Goal: Feedback & Contribution: Leave review/rating

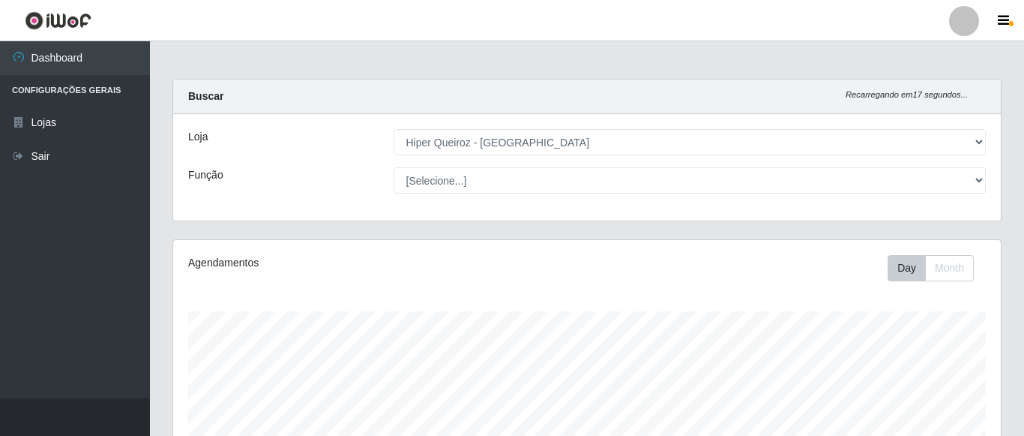
select select "497"
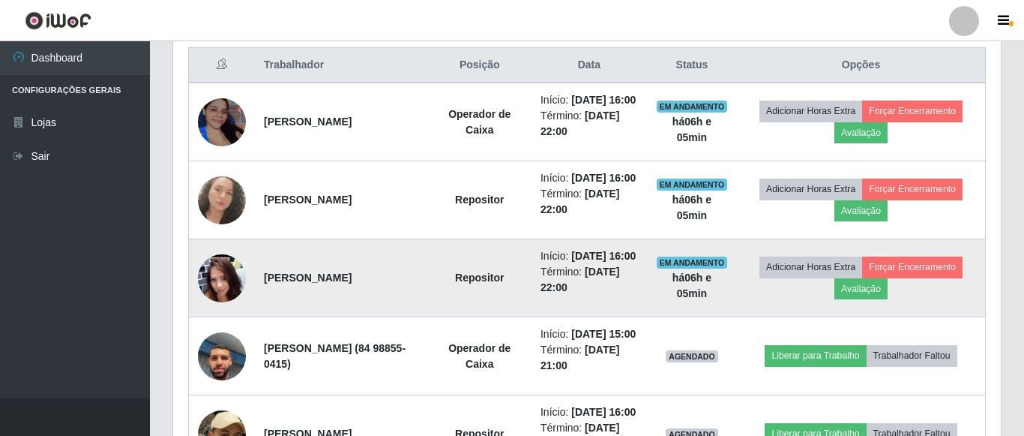
scroll to position [651, 0]
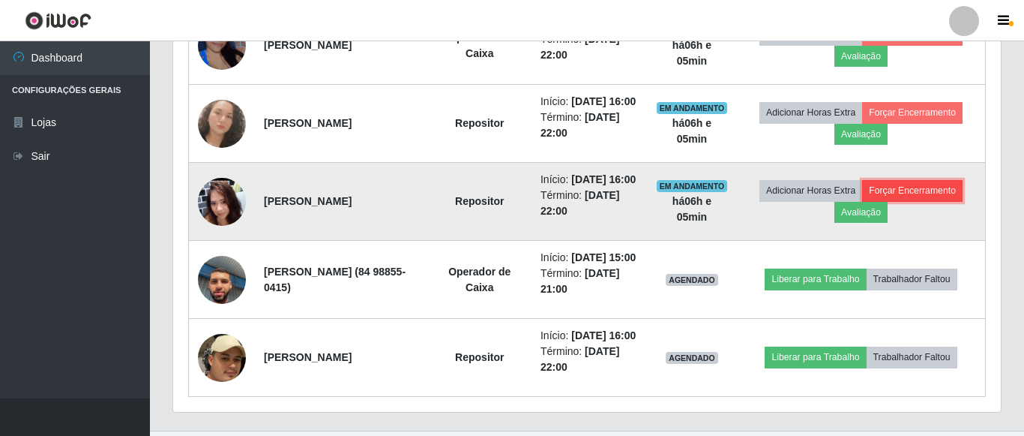
click at [877, 201] on button "Forçar Encerramento" at bounding box center [912, 190] width 100 height 21
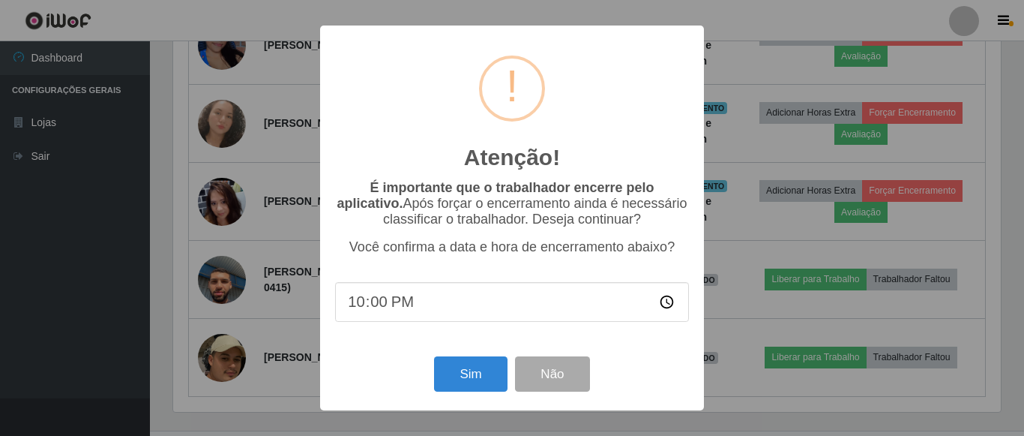
drag, startPoint x: 431, startPoint y: 314, endPoint x: 411, endPoint y: 319, distance: 20.7
click at [428, 315] on input "22:00" at bounding box center [512, 302] width 354 height 40
click at [389, 316] on input "22:00" at bounding box center [512, 302] width 354 height 40
type input "22:05"
click at [448, 371] on button "Sim" at bounding box center [470, 373] width 73 height 35
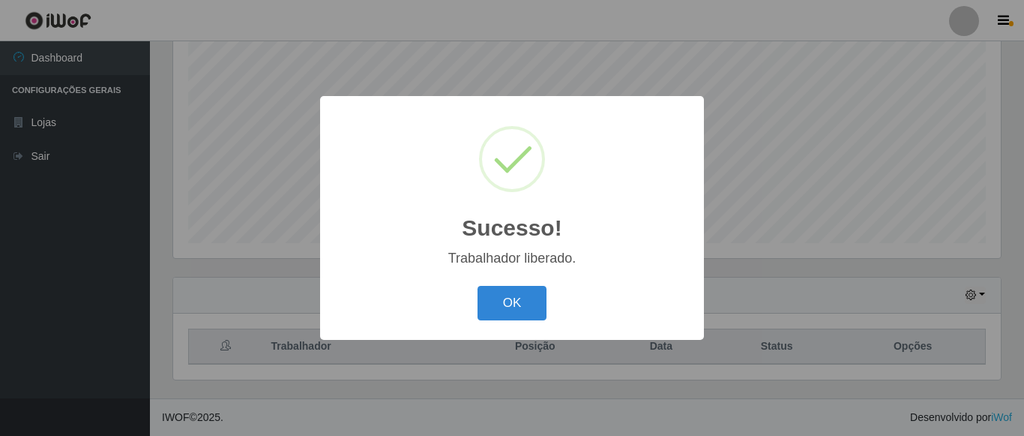
scroll to position [293, 0]
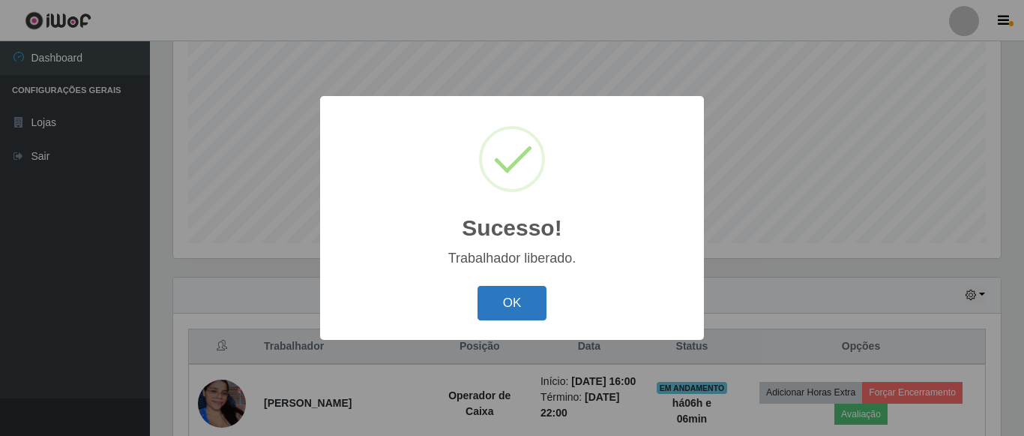
click at [502, 306] on button "OK" at bounding box center [513, 303] width 70 height 35
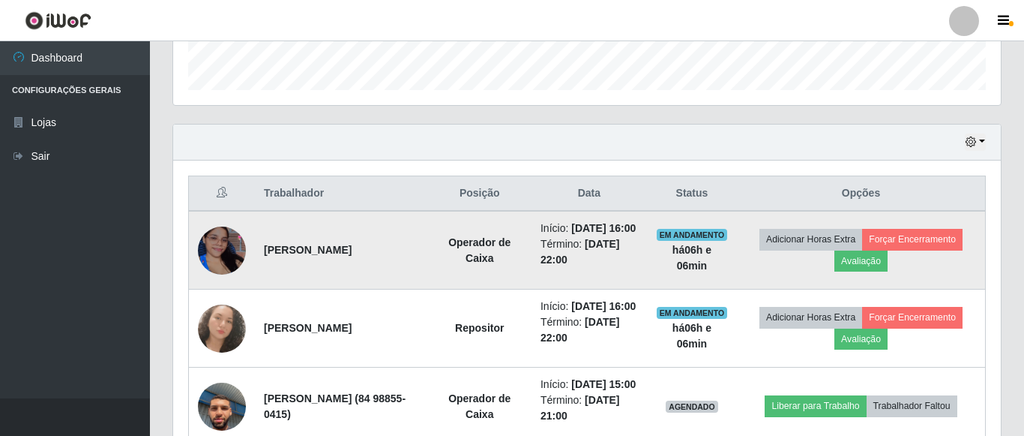
scroll to position [599, 0]
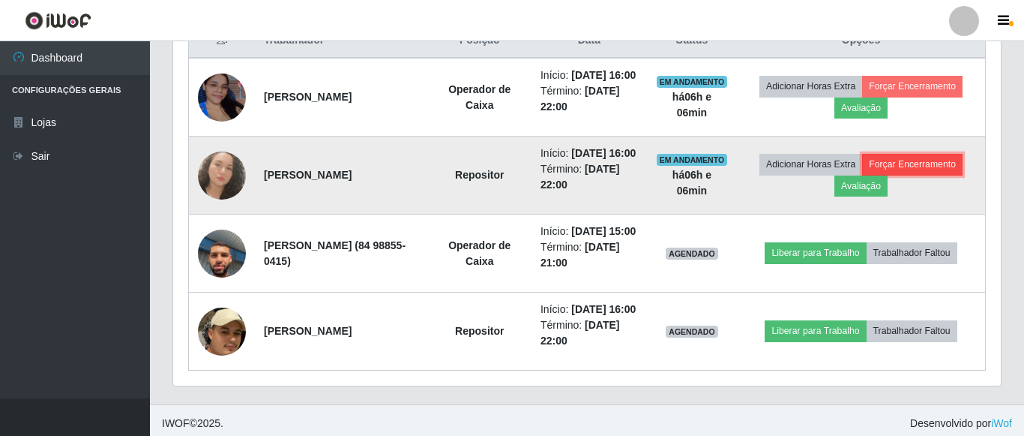
click at [862, 175] on button "Forçar Encerramento" at bounding box center [912, 164] width 100 height 21
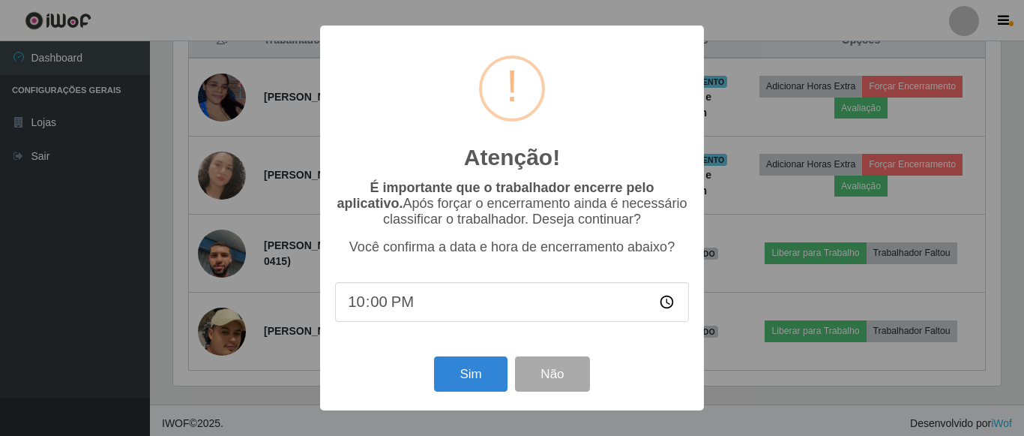
click at [403, 301] on input "22:00" at bounding box center [512, 302] width 354 height 40
click at [391, 309] on input "22:00" at bounding box center [512, 302] width 354 height 40
type input "22:06"
click at [574, 385] on button "Não" at bounding box center [552, 373] width 74 height 35
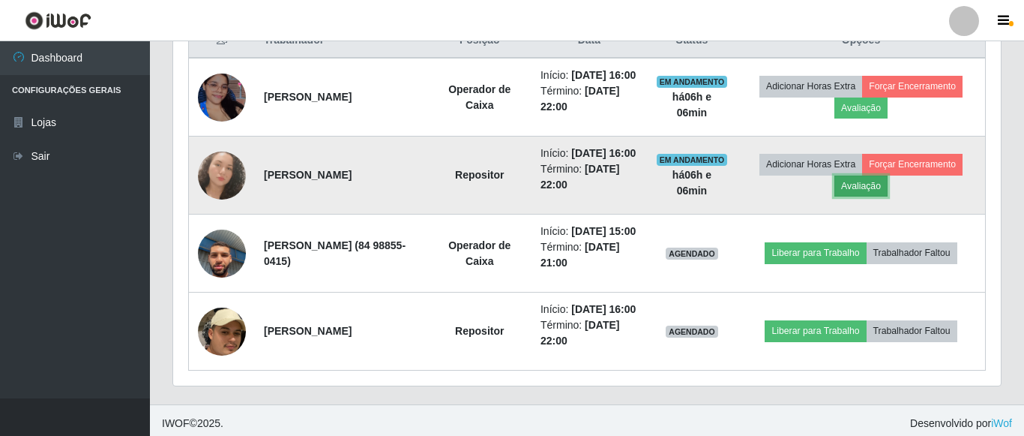
click at [888, 196] on button "Avaliação" at bounding box center [861, 185] width 53 height 21
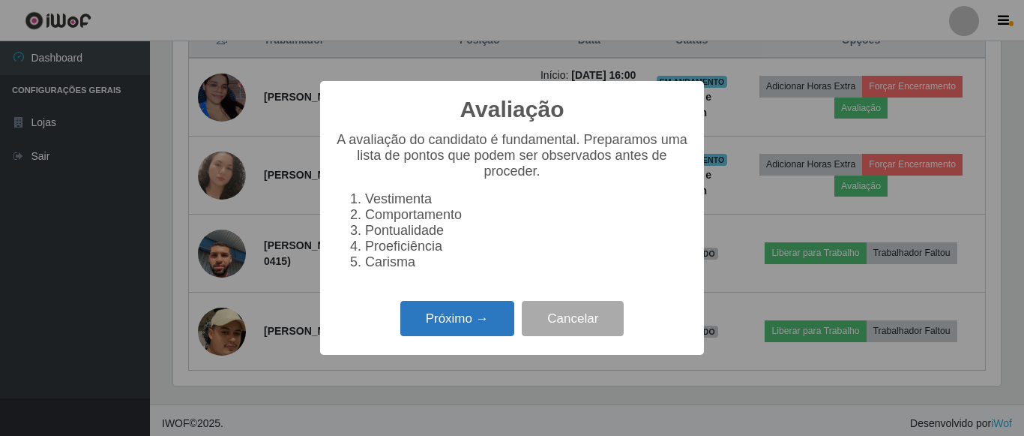
click at [433, 336] on button "Próximo →" at bounding box center [457, 318] width 114 height 35
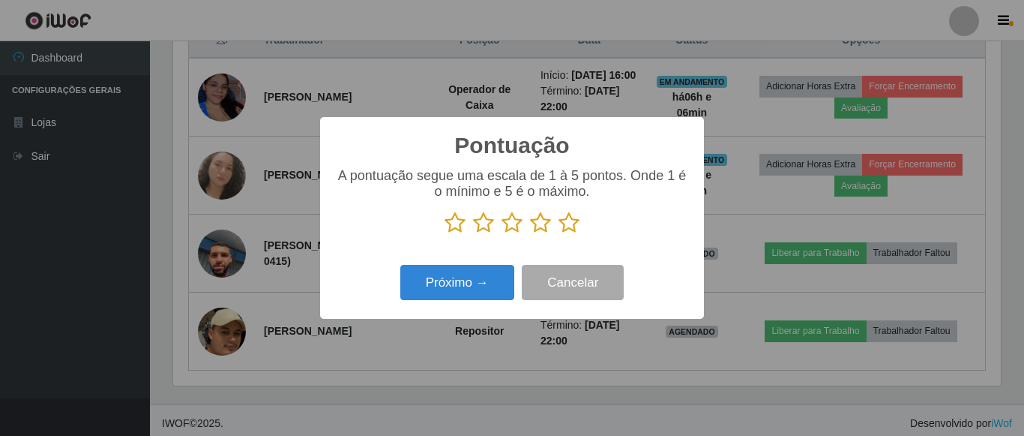
click at [567, 224] on icon at bounding box center [569, 222] width 21 height 22
click at [559, 234] on input "radio" at bounding box center [559, 234] width 0 height 0
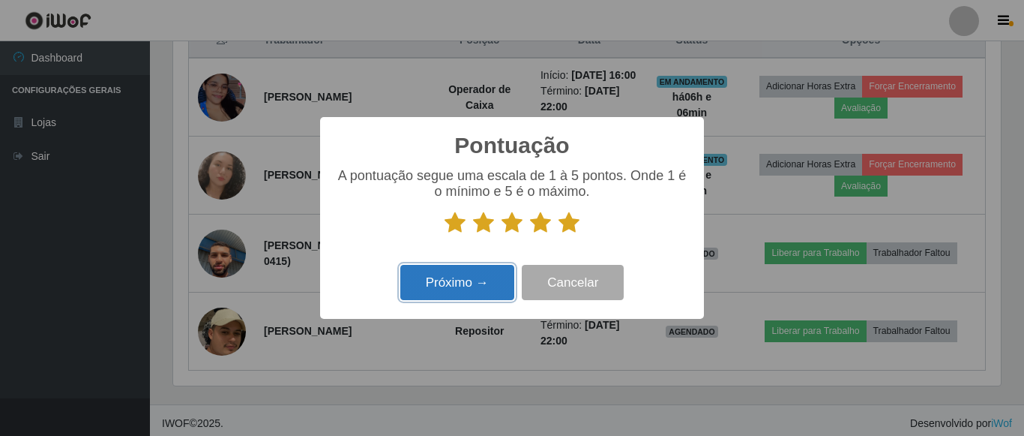
click at [431, 280] on button "Próximo →" at bounding box center [457, 282] width 114 height 35
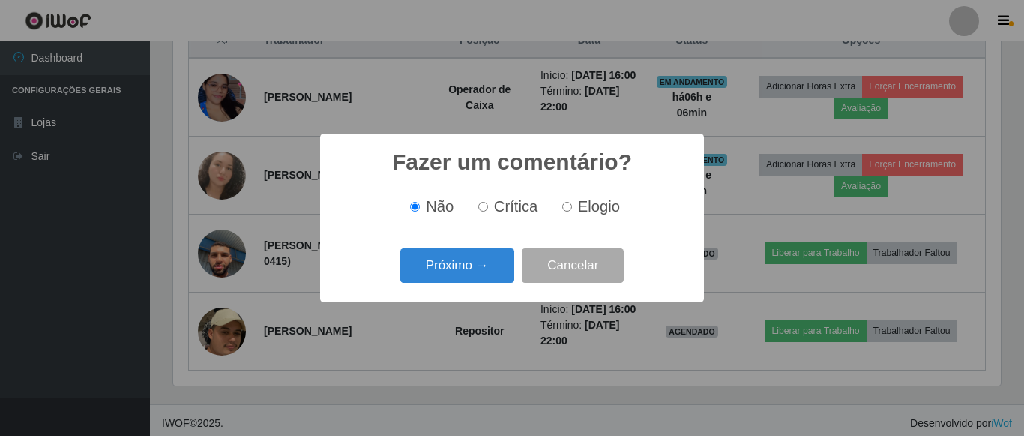
click at [587, 211] on span "Elogio" at bounding box center [599, 206] width 42 height 16
click at [572, 211] on input "Elogio" at bounding box center [567, 207] width 10 height 10
radio input "true"
click at [497, 259] on button "Próximo →" at bounding box center [457, 265] width 114 height 35
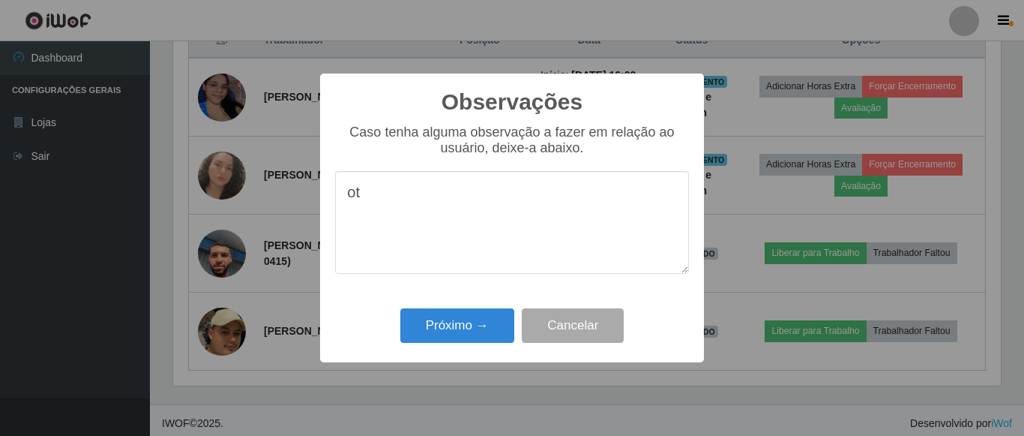
type textarea "o"
type textarea "bastante produtiva"
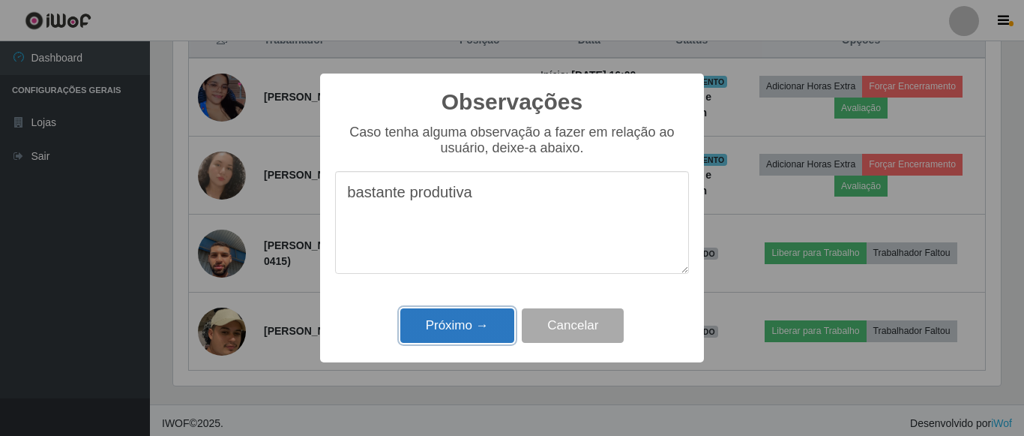
click at [491, 329] on button "Próximo →" at bounding box center [457, 325] width 114 height 35
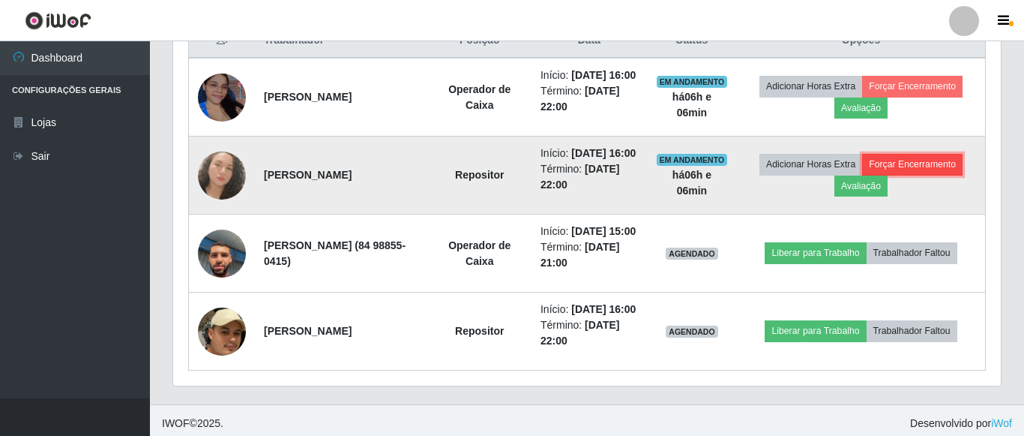
click at [862, 175] on button "Forçar Encerramento" at bounding box center [912, 164] width 100 height 21
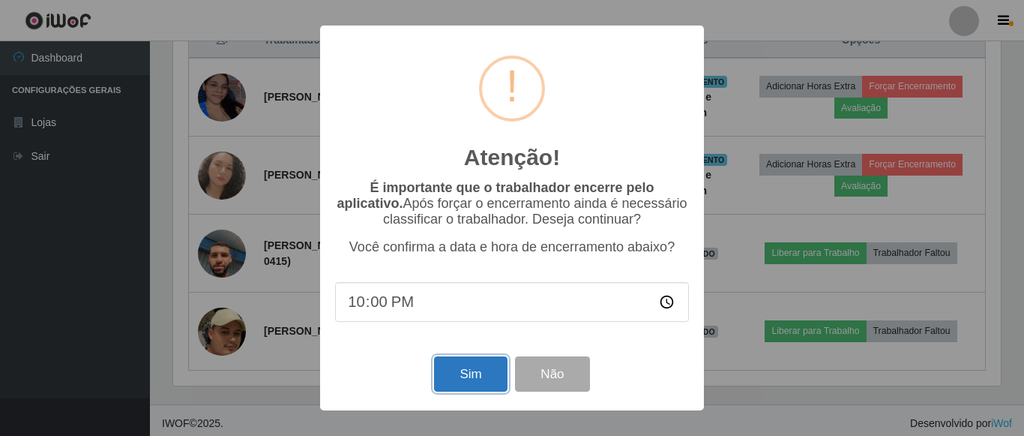
click at [460, 385] on button "Sim" at bounding box center [470, 373] width 73 height 35
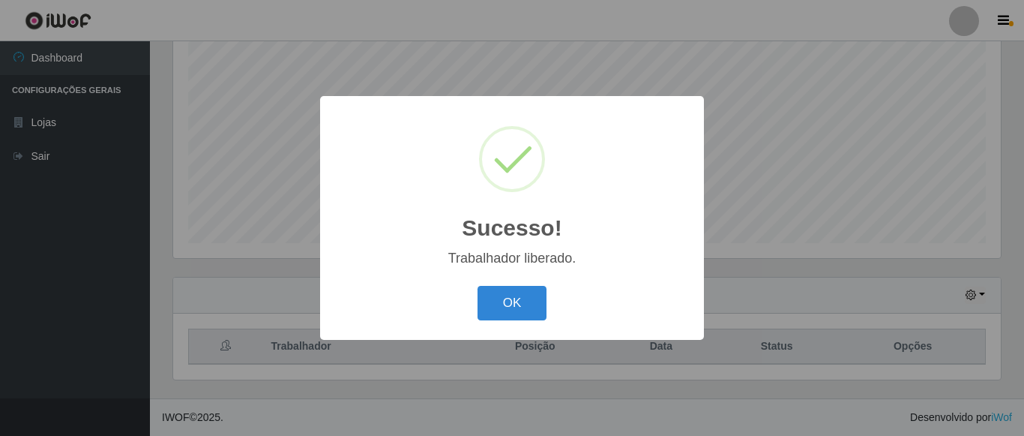
scroll to position [293, 0]
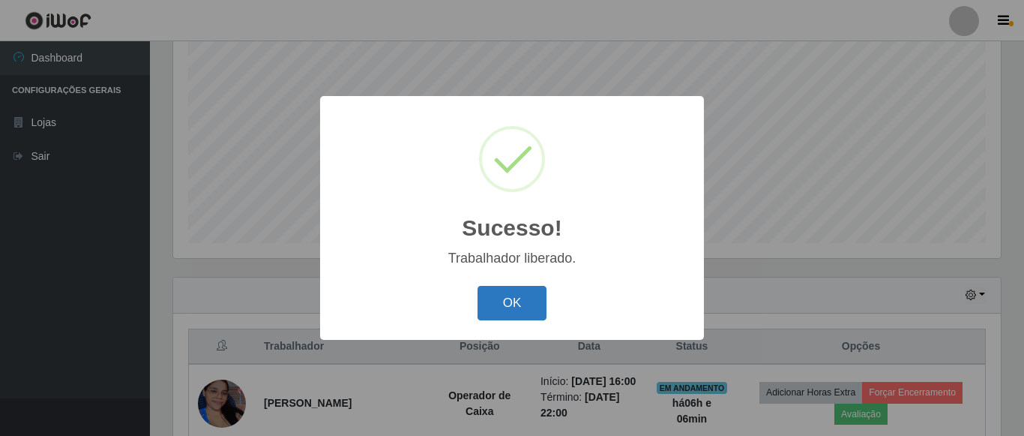
click at [510, 313] on button "OK" at bounding box center [513, 303] width 70 height 35
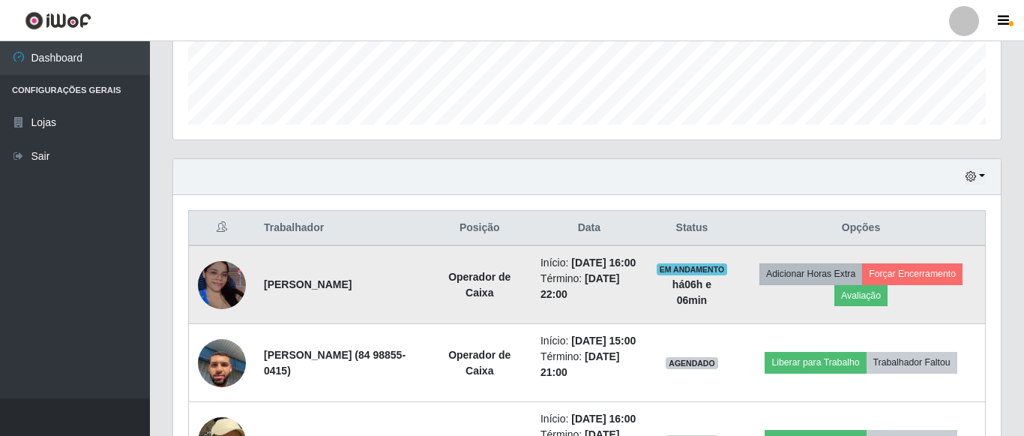
scroll to position [446, 0]
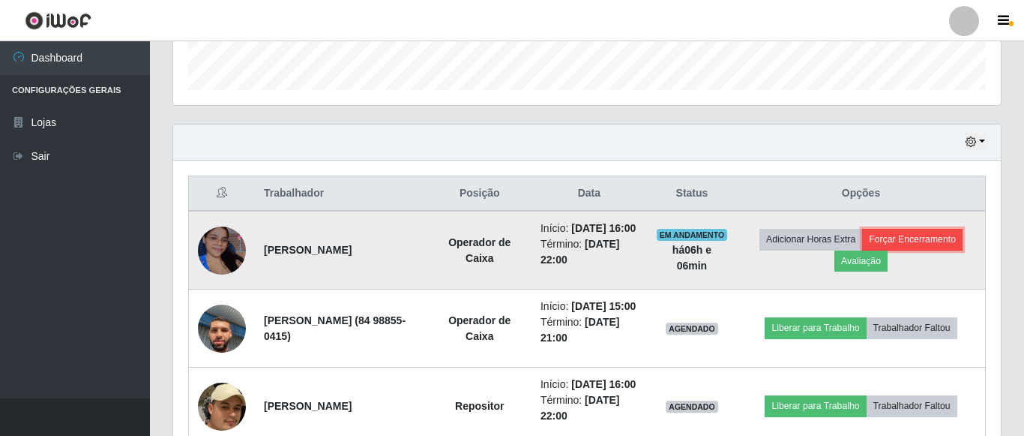
click at [862, 250] on button "Forçar Encerramento" at bounding box center [912, 239] width 100 height 21
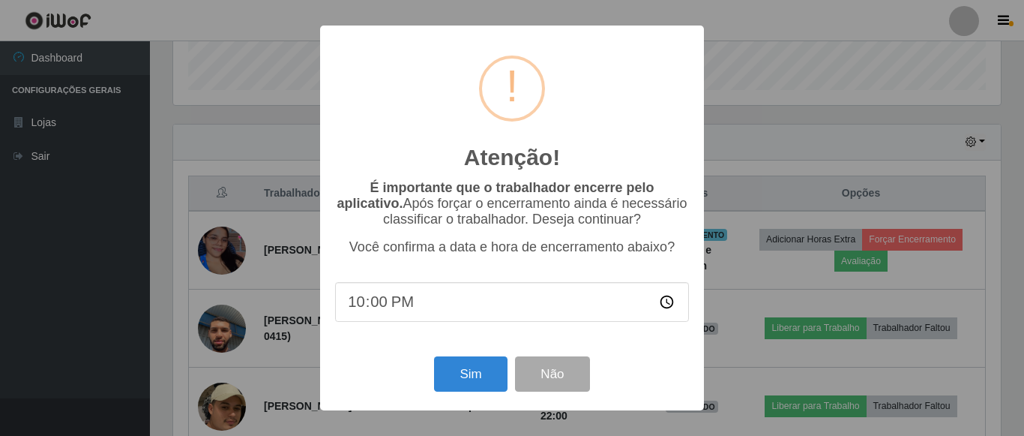
click at [403, 315] on input "22:00" at bounding box center [512, 302] width 354 height 40
click at [391, 311] on input "22:00" at bounding box center [512, 302] width 354 height 40
type input "22:07"
click at [455, 359] on div "Sim Não" at bounding box center [512, 373] width 354 height 43
click at [459, 367] on button "Sim" at bounding box center [470, 373] width 73 height 35
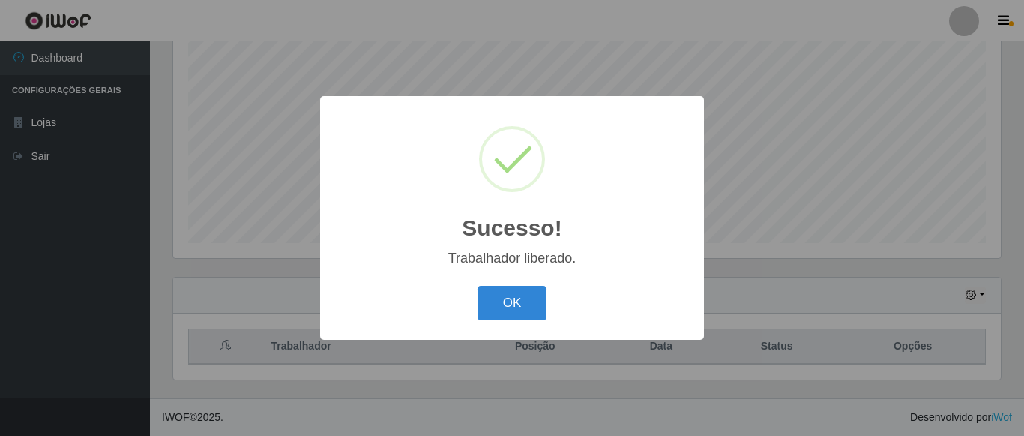
scroll to position [293, 0]
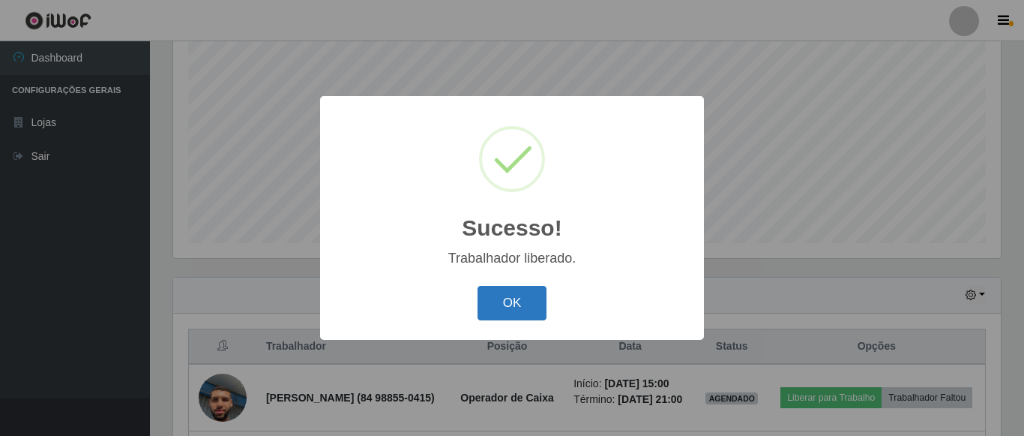
click at [510, 304] on button "OK" at bounding box center [513, 303] width 70 height 35
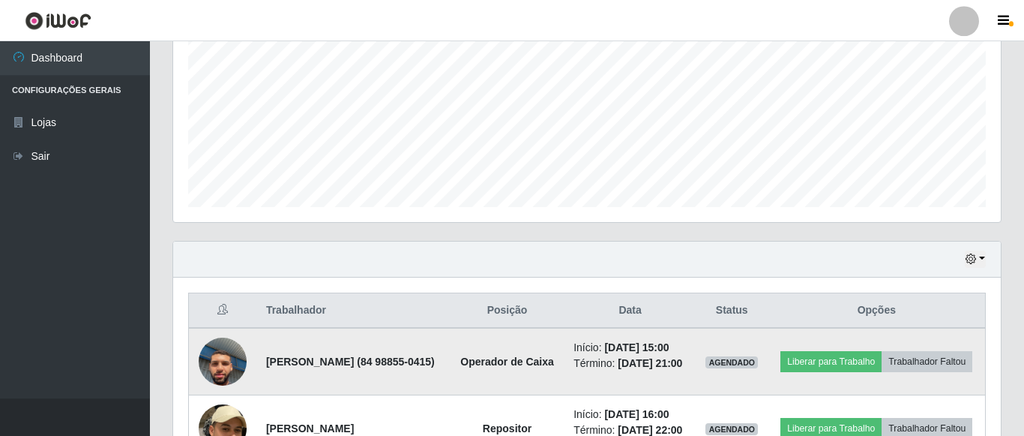
scroll to position [328, 0]
